Goal: Book appointment/travel/reservation

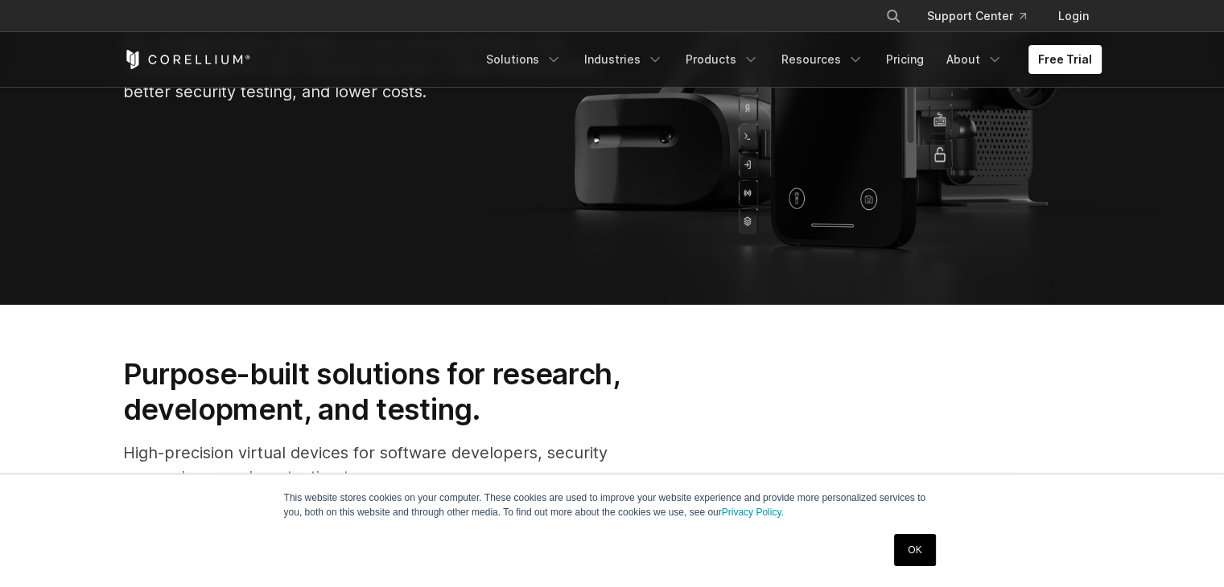
scroll to position [322, 0]
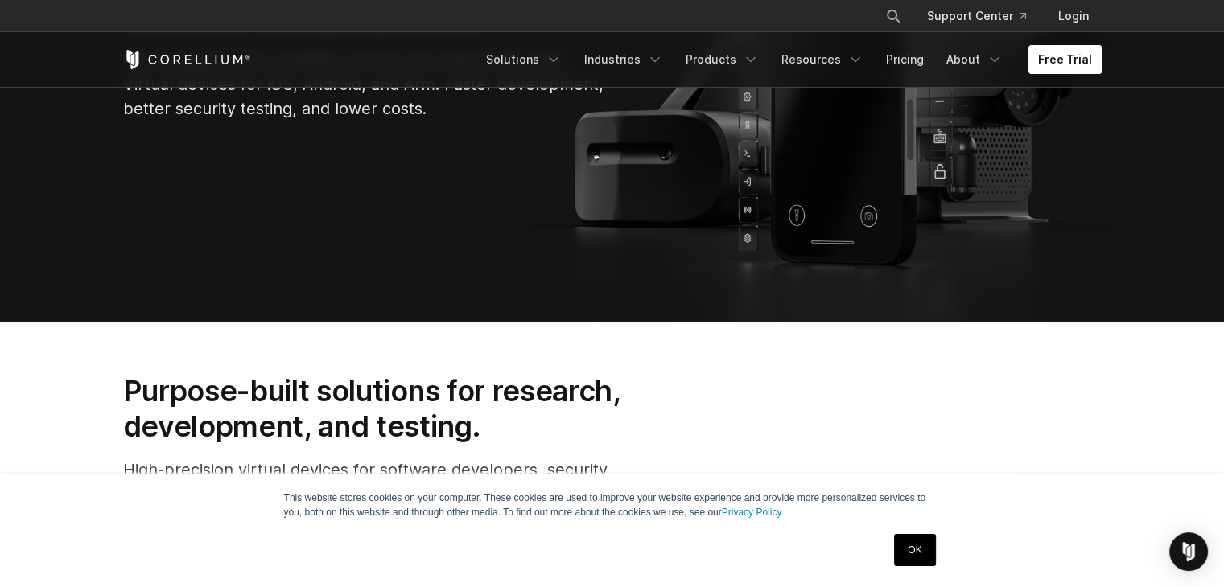
click at [1082, 62] on link "Free Trial" at bounding box center [1064, 59] width 73 height 29
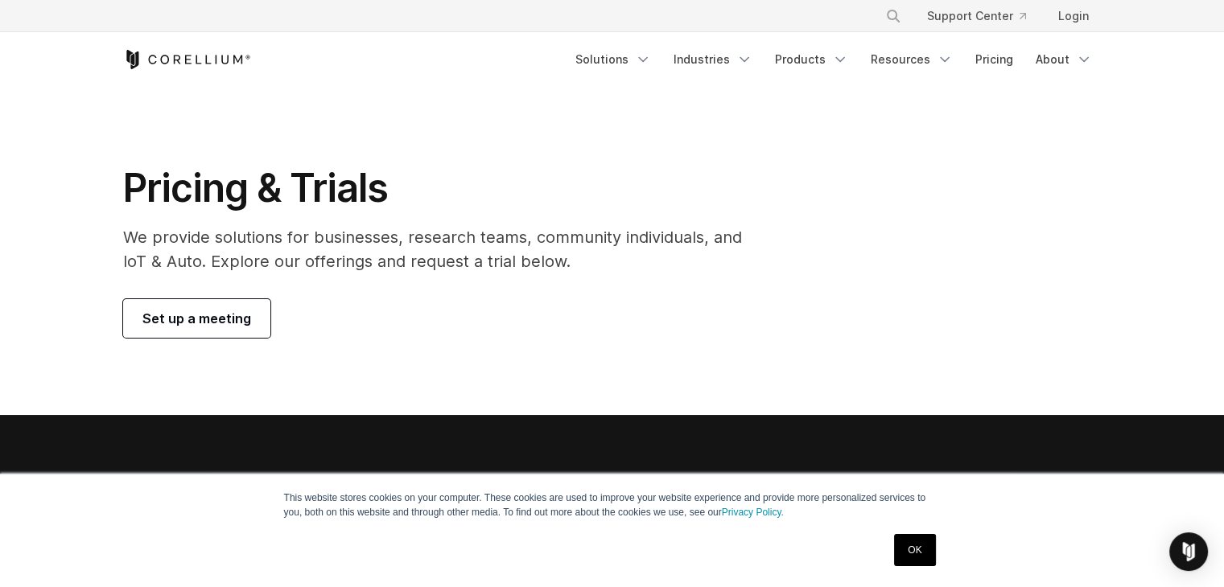
click at [229, 321] on span "Set up a meeting" at bounding box center [196, 318] width 109 height 19
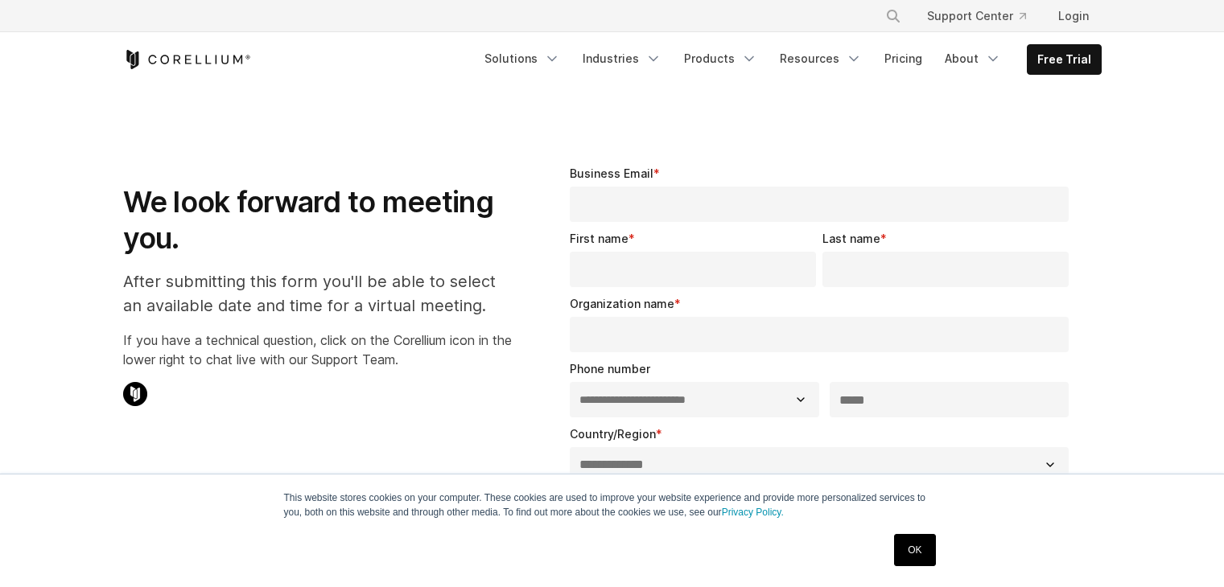
select select "**"
